Goal: Obtain resource: Download file/media

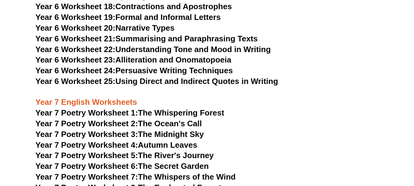
scroll to position [3799, 0]
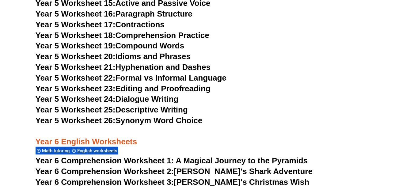
click at [288, 130] on h3 "Year 6 English Worksheets" at bounding box center [208, 136] width 344 height 21
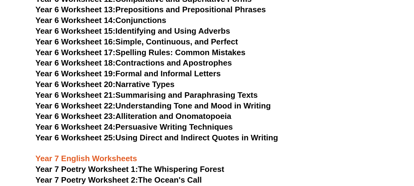
scroll to position [3768, 0]
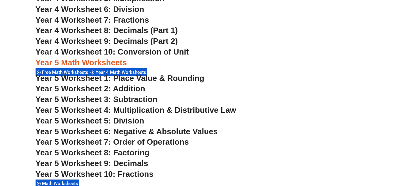
scroll to position [1149, 0]
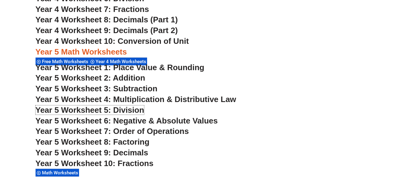
drag, startPoint x: 141, startPoint y: 109, endPoint x: 257, endPoint y: 165, distance: 128.7
drag, startPoint x: 257, startPoint y: 165, endPoint x: 231, endPoint y: 171, distance: 26.5
click at [231, 171] on div "Year 5 Worksheet 10: Fractions Math Worksheets" at bounding box center [208, 168] width 344 height 19
click at [164, 171] on div "Year 5 Worksheet 10: Fractions Math Worksheets" at bounding box center [208, 168] width 344 height 19
drag, startPoint x: 146, startPoint y: 160, endPoint x: 151, endPoint y: 171, distance: 12.9
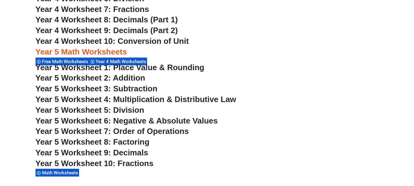
click at [156, 174] on div "Year 5 Worksheet 10: Fractions Math Worksheets" at bounding box center [208, 168] width 344 height 19
